Goal: Navigation & Orientation: Find specific page/section

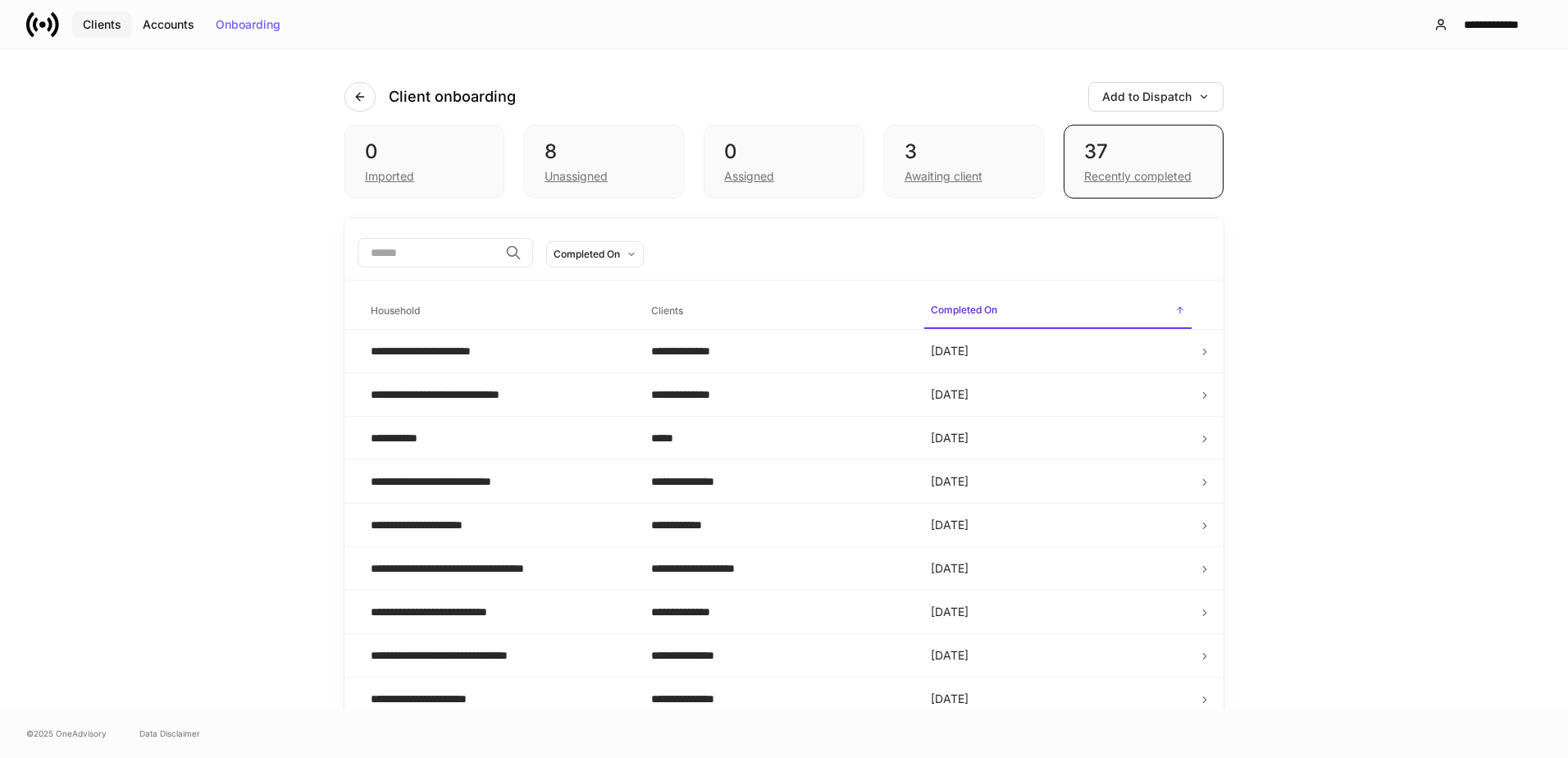
click at [98, 22] on div "Clients" at bounding box center [101, 25] width 38 height 12
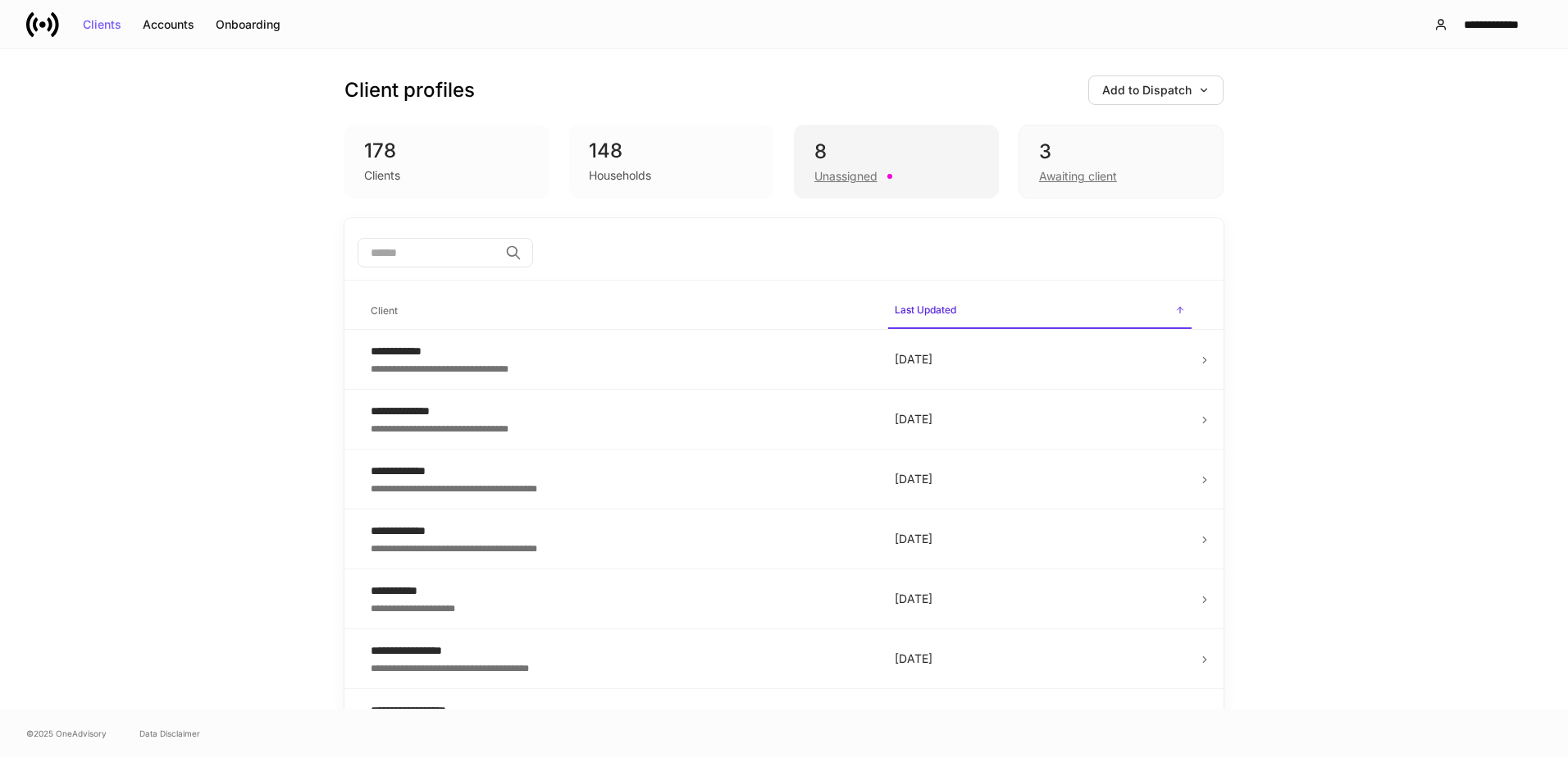
click at [874, 149] on div "8" at bounding box center [895, 151] width 164 height 27
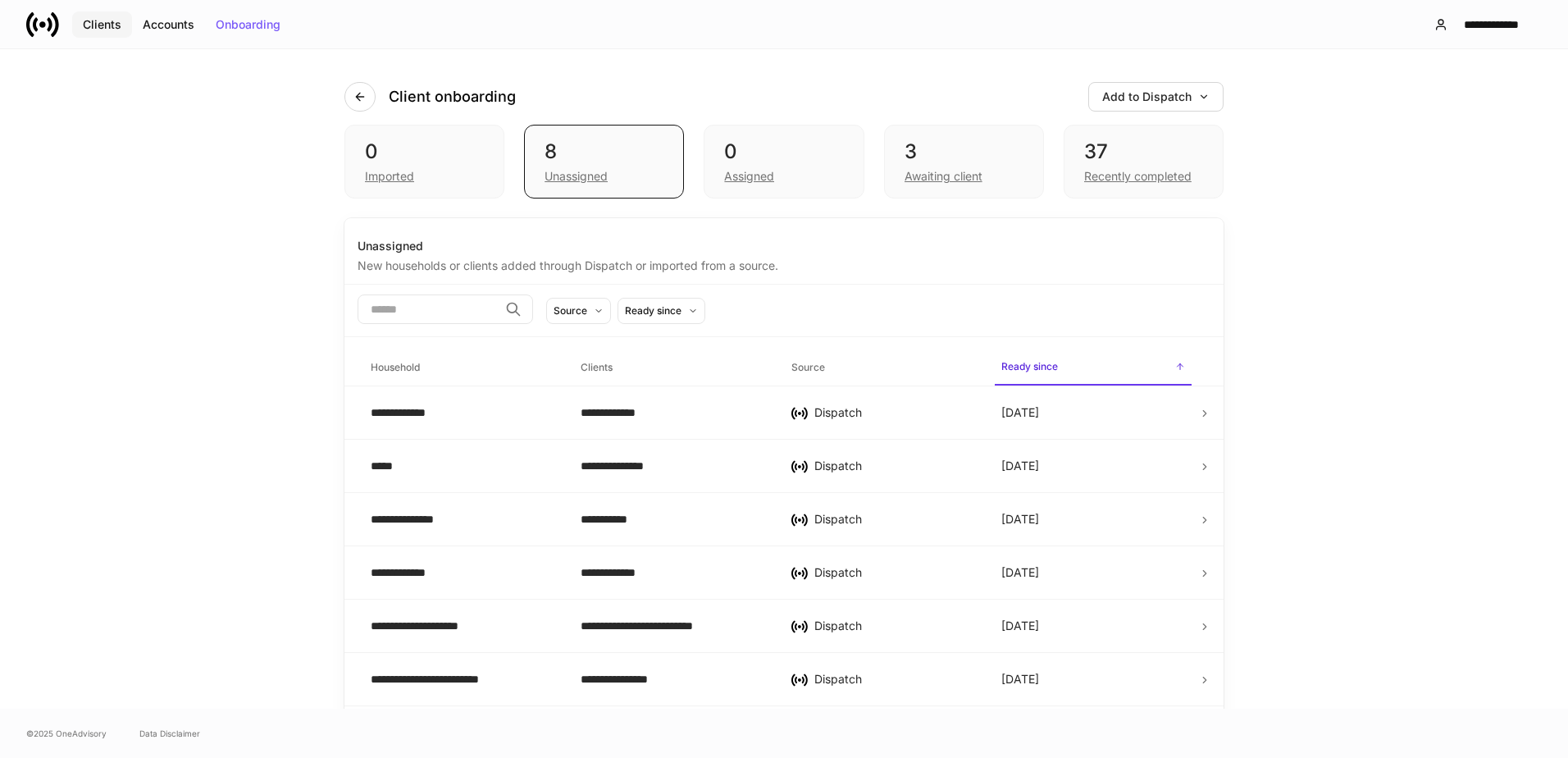
click at [103, 29] on div "Clients" at bounding box center [101, 25] width 38 height 12
